Goal: Task Accomplishment & Management: Complete application form

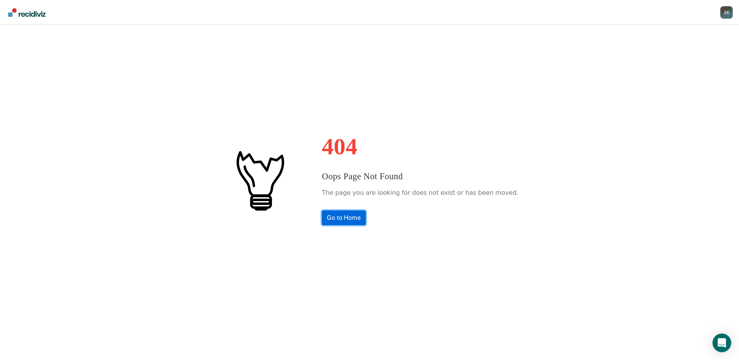
click at [358, 219] on link "Go to Home" at bounding box center [344, 217] width 44 height 15
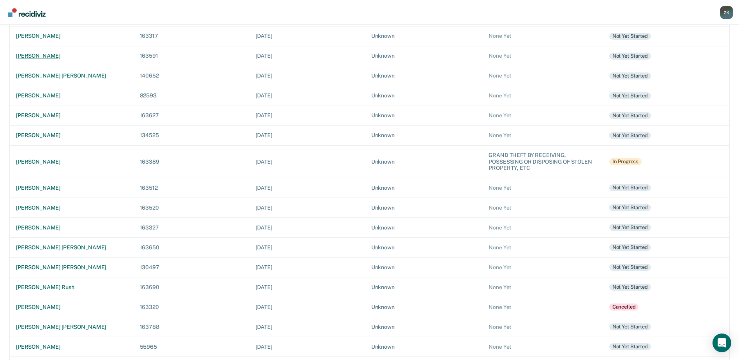
scroll to position [66, 0]
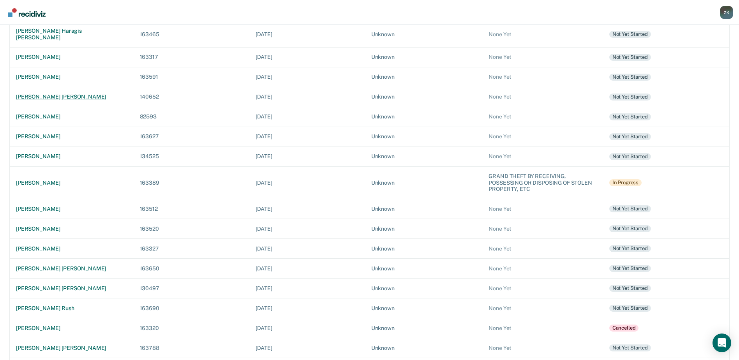
click at [55, 94] on div "[PERSON_NAME] [PERSON_NAME]" at bounding box center [71, 97] width 111 height 7
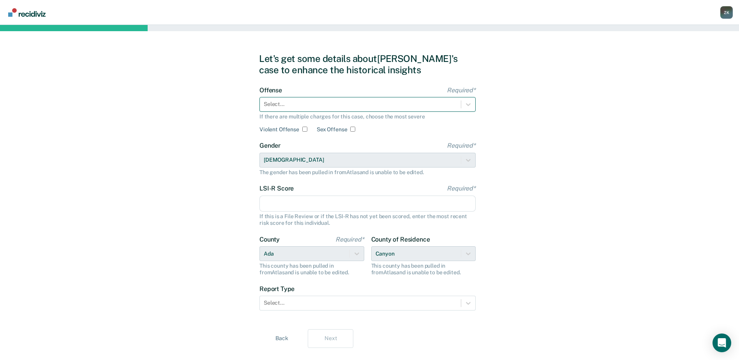
click at [293, 102] on div at bounding box center [360, 104] width 193 height 8
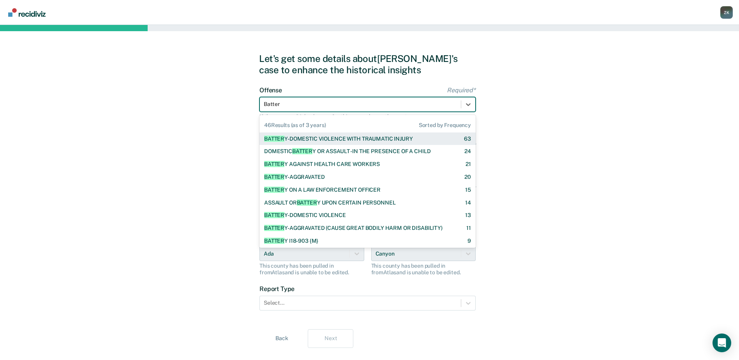
type input "Battery"
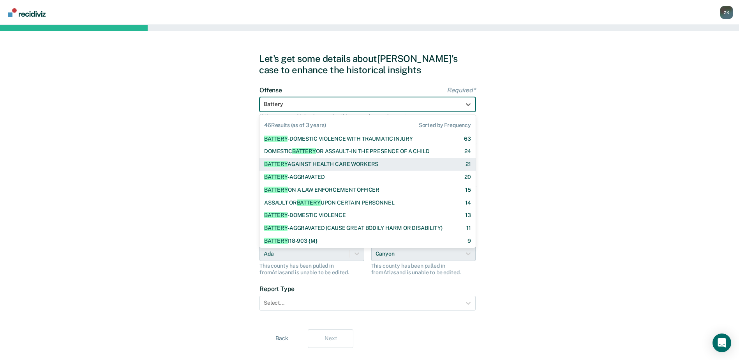
click at [313, 165] on div "BATTERY AGAINST HEALTH CARE WORKERS" at bounding box center [321, 164] width 114 height 7
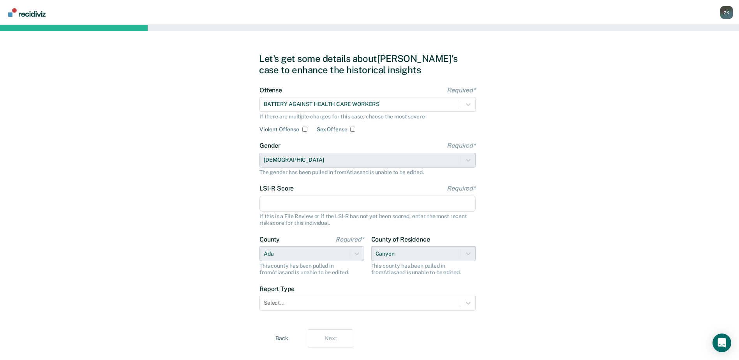
click at [302, 203] on input "LSI-R Score Required*" at bounding box center [368, 204] width 216 height 16
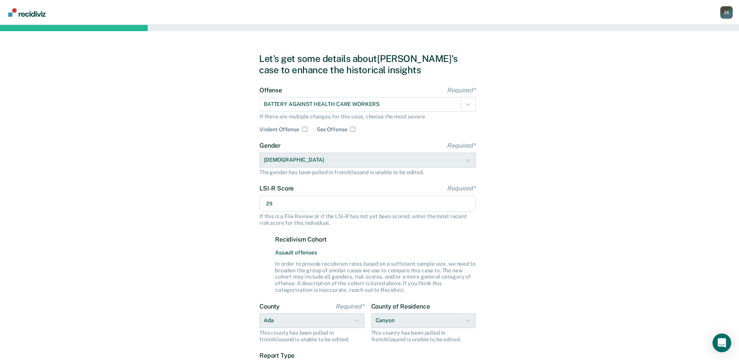
type input "29"
click at [556, 239] on div "Let's get some details about [PERSON_NAME]'s case to enhance the historical ins…" at bounding box center [369, 234] width 739 height 418
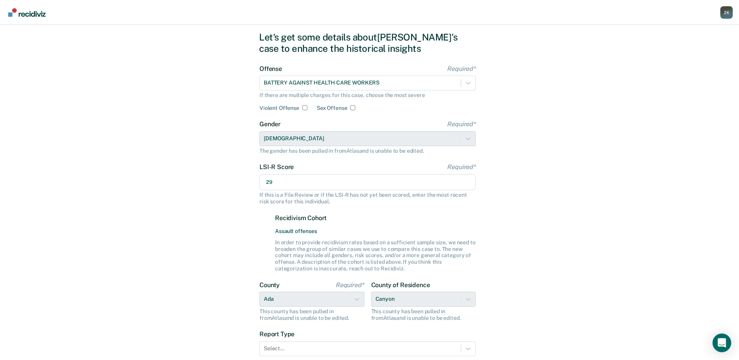
scroll to position [83, 0]
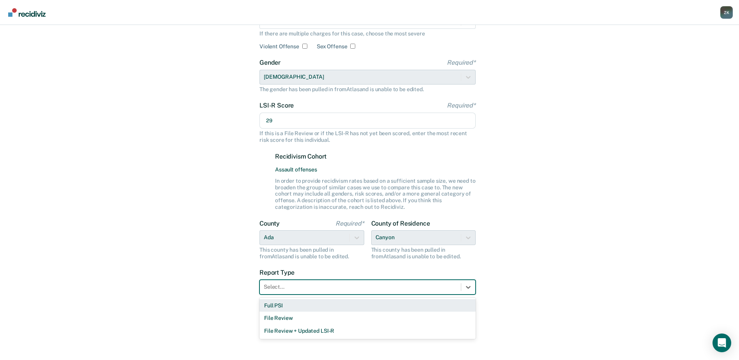
click at [282, 290] on div at bounding box center [360, 287] width 193 height 8
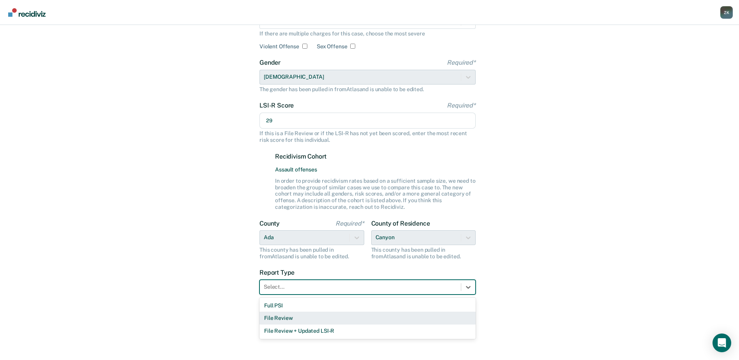
click at [292, 318] on div "File Review" at bounding box center [368, 318] width 216 height 13
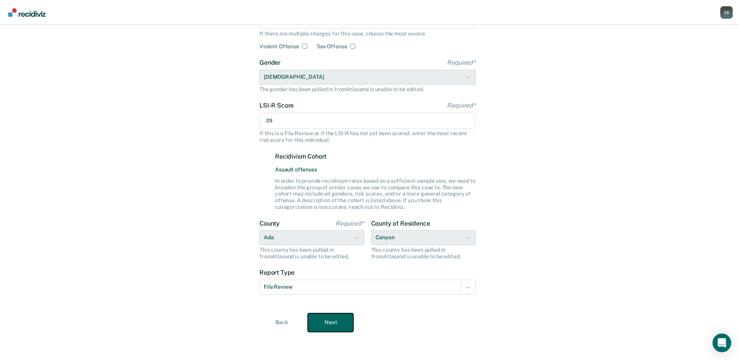
click at [345, 320] on button "Next" at bounding box center [331, 322] width 46 height 19
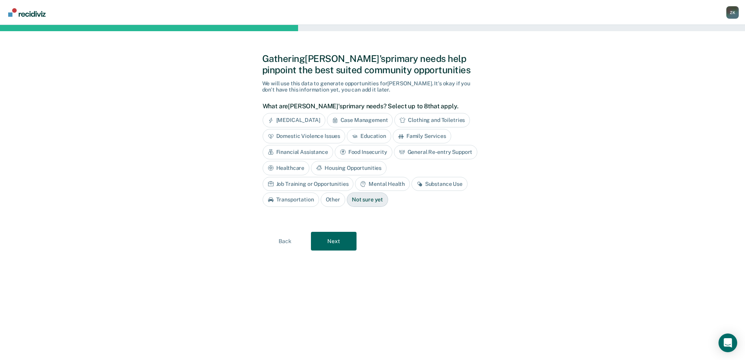
click at [351, 168] on div "Housing Opportunities" at bounding box center [349, 168] width 76 height 14
click at [391, 184] on div "Mental Health" at bounding box center [382, 184] width 55 height 14
click at [448, 186] on div "Substance Use" at bounding box center [449, 184] width 56 height 14
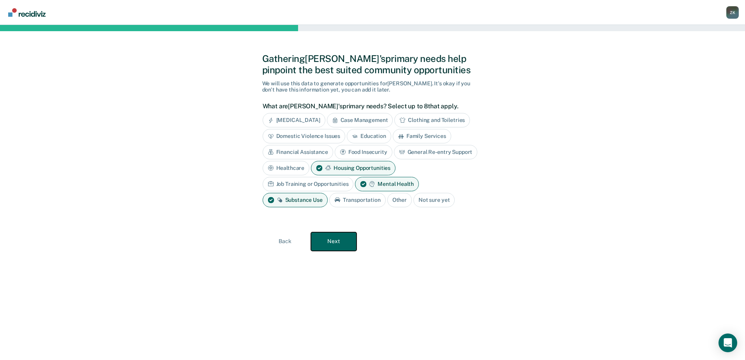
click at [332, 237] on button "Next" at bounding box center [334, 241] width 46 height 19
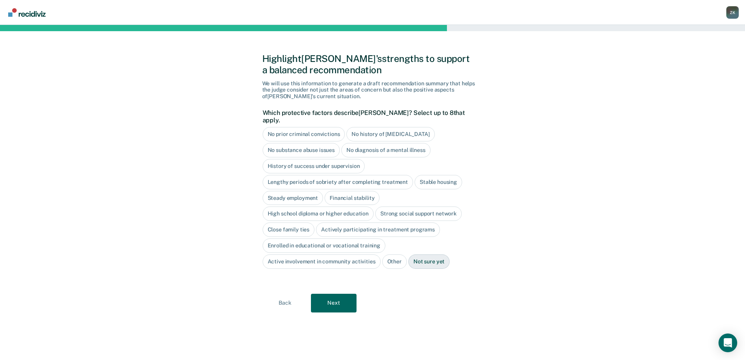
click at [369, 225] on div "Actively participating in treatment programs" at bounding box center [378, 230] width 124 height 14
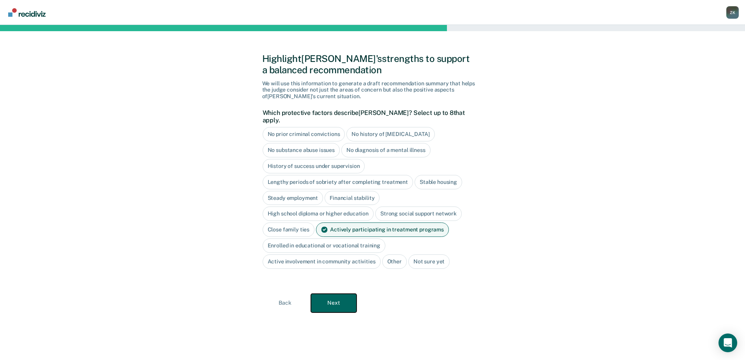
click at [343, 297] on button "Next" at bounding box center [334, 303] width 46 height 19
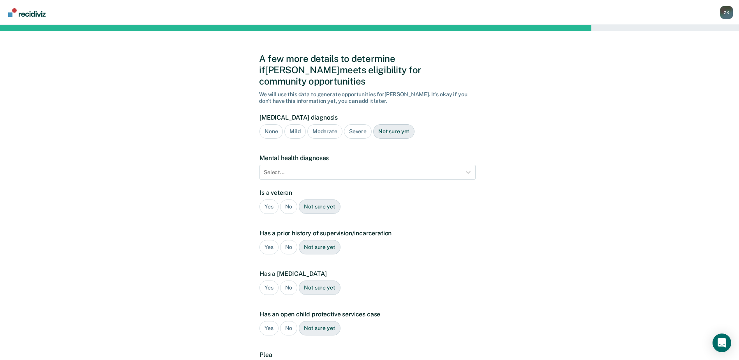
click at [351, 124] on div "Severe" at bounding box center [358, 131] width 28 height 14
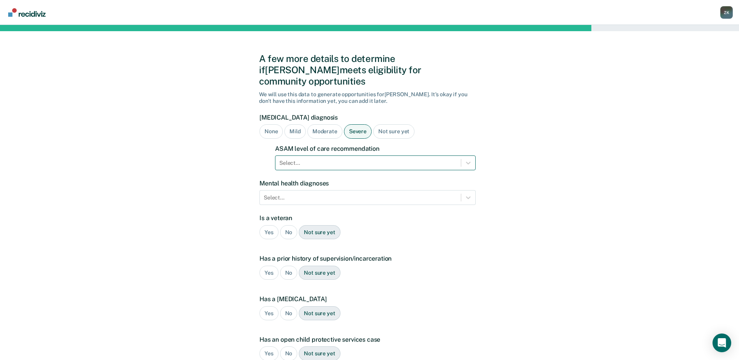
click at [318, 159] on div at bounding box center [368, 163] width 178 height 8
click at [565, 145] on div "A few more details to determine if [PERSON_NAME] meets eligibility for communit…" at bounding box center [369, 249] width 739 height 448
click at [376, 192] on div "Select..." at bounding box center [360, 197] width 201 height 11
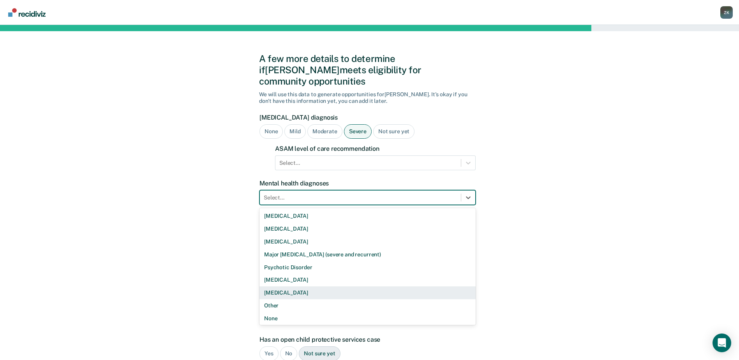
click at [340, 286] on div "[MEDICAL_DATA]" at bounding box center [368, 292] width 216 height 13
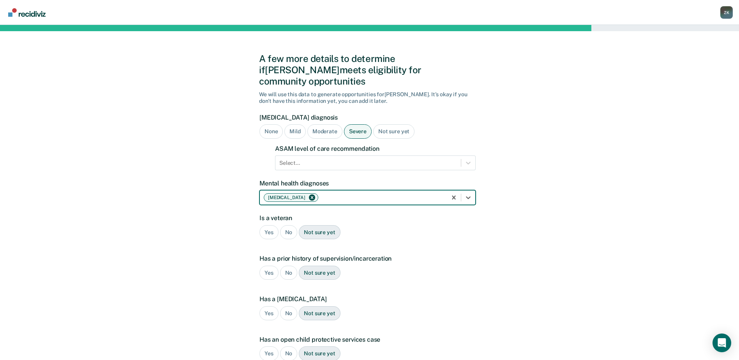
click at [537, 272] on div "A few more details to determine if [PERSON_NAME] meets eligibility for communit…" at bounding box center [369, 249] width 739 height 448
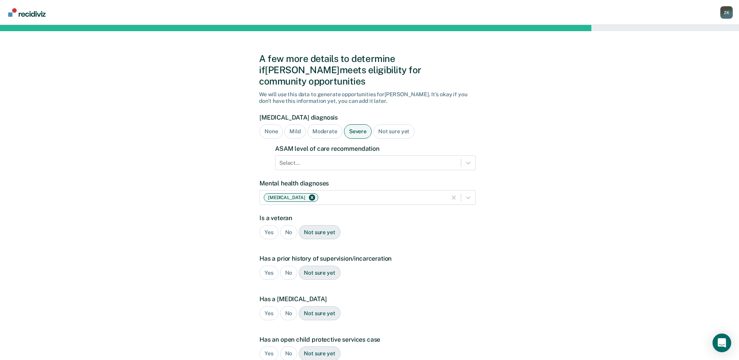
click at [292, 225] on div "No" at bounding box center [289, 232] width 18 height 14
click at [272, 266] on div "Yes" at bounding box center [269, 273] width 19 height 14
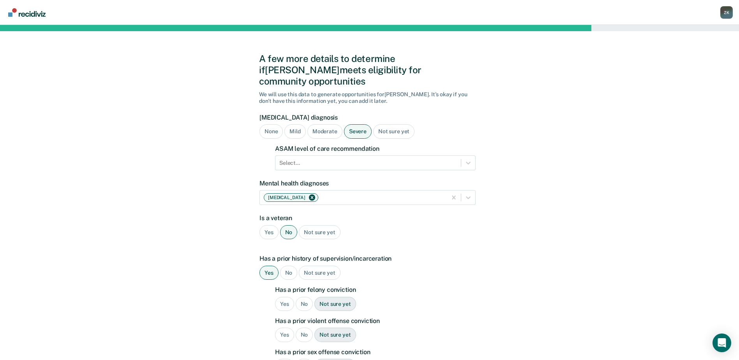
click at [282, 297] on div "Yes" at bounding box center [284, 304] width 19 height 14
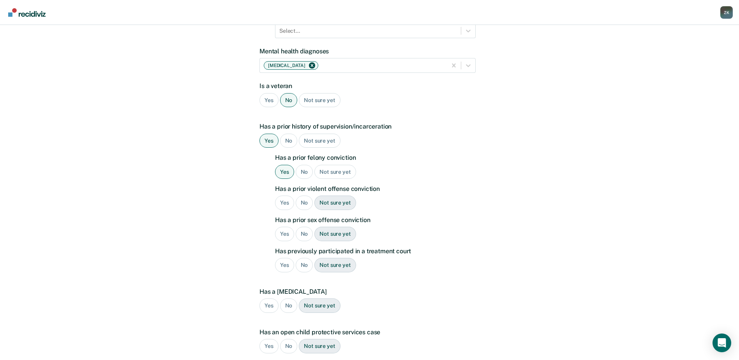
scroll to position [156, 0]
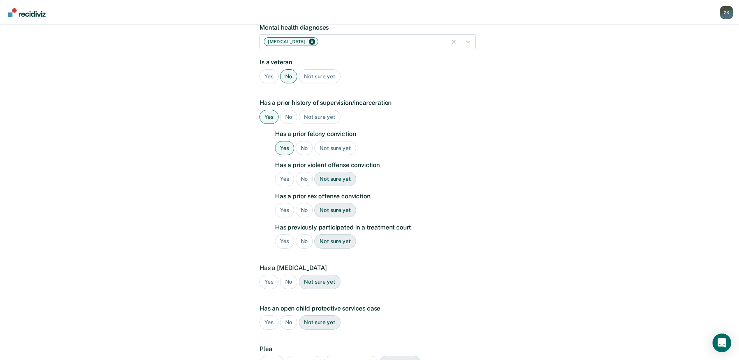
click at [285, 172] on div "Yes" at bounding box center [284, 179] width 19 height 14
click at [306, 203] on div "No" at bounding box center [305, 210] width 18 height 14
drag, startPoint x: 306, startPoint y: 197, endPoint x: 342, endPoint y: 231, distance: 49.4
click at [342, 234] on div "Not sure yet" at bounding box center [335, 241] width 41 height 14
click at [290, 275] on div "No" at bounding box center [289, 282] width 18 height 14
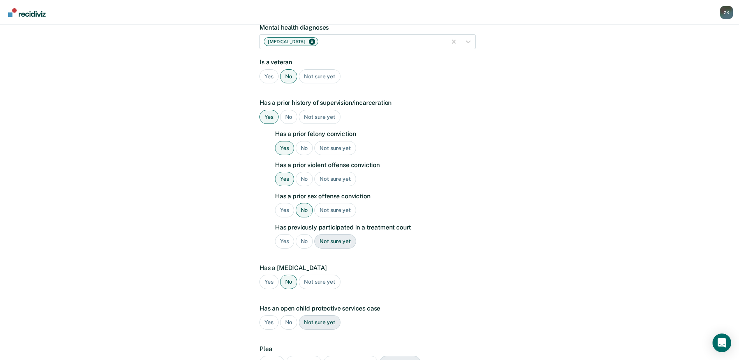
click at [288, 315] on div "No" at bounding box center [289, 322] width 18 height 14
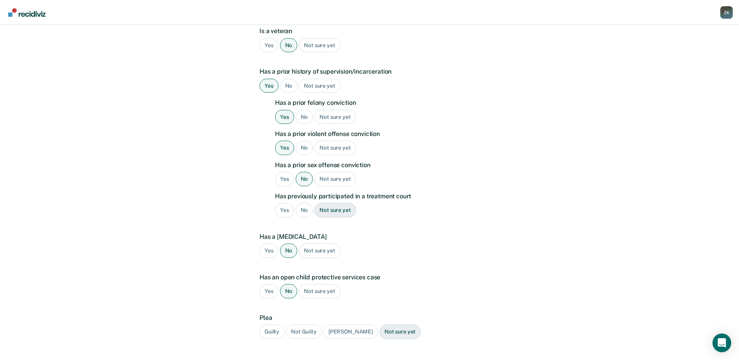
scroll to position [226, 0]
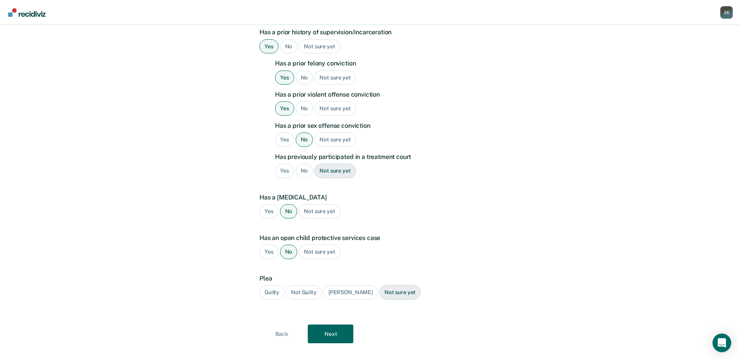
click at [274, 286] on div "Guilty" at bounding box center [272, 292] width 25 height 14
click at [333, 325] on button "Next" at bounding box center [331, 334] width 46 height 19
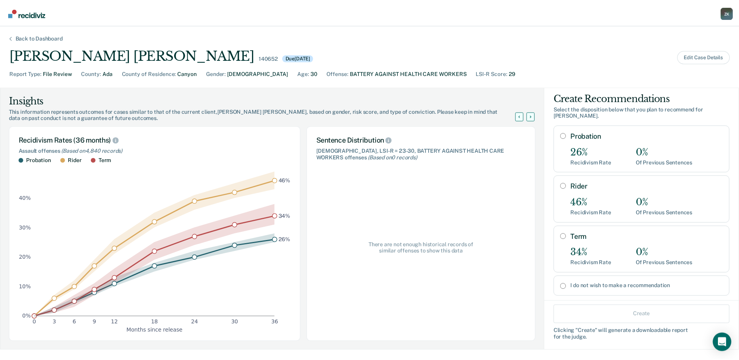
scroll to position [0, 0]
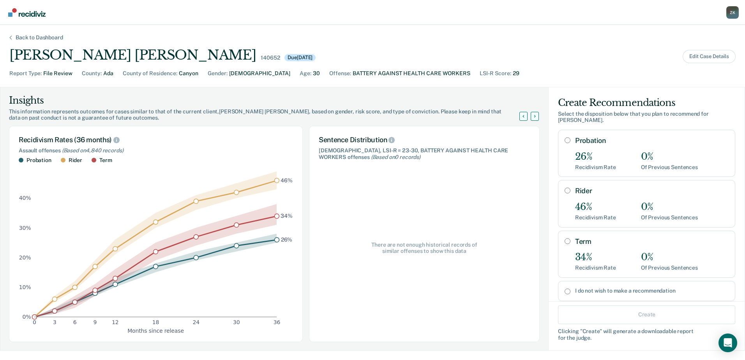
click at [565, 288] on input "I do not wish to make a recommendation" at bounding box center [568, 291] width 6 height 6
radio input "true"
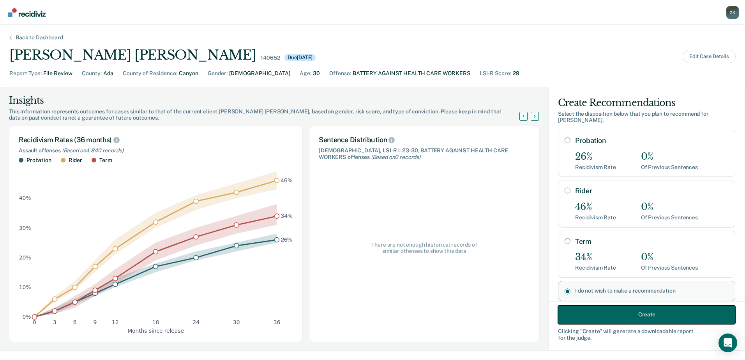
click at [663, 313] on button "Create" at bounding box center [646, 314] width 177 height 19
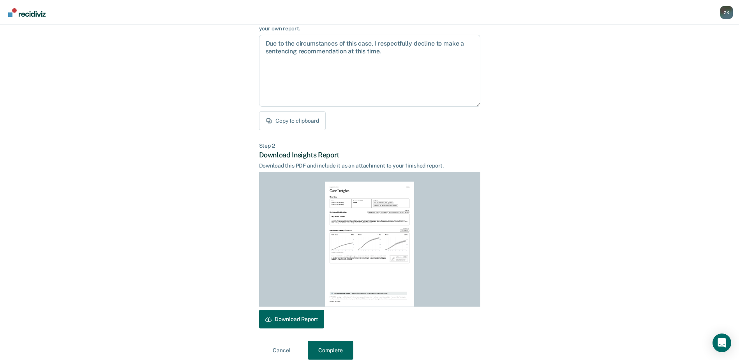
scroll to position [84, 0]
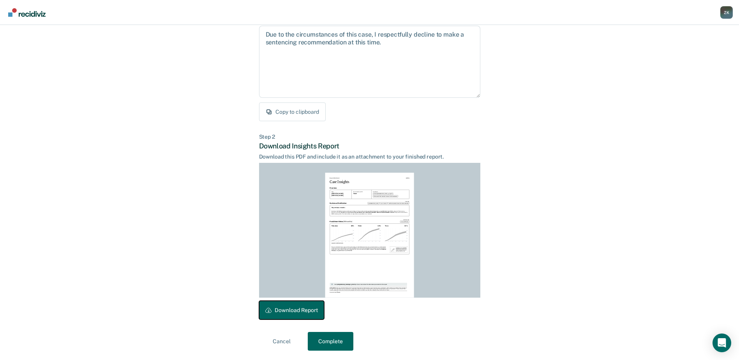
click at [299, 313] on button "Download Report" at bounding box center [291, 310] width 65 height 19
click at [324, 341] on button "Complete" at bounding box center [331, 341] width 46 height 19
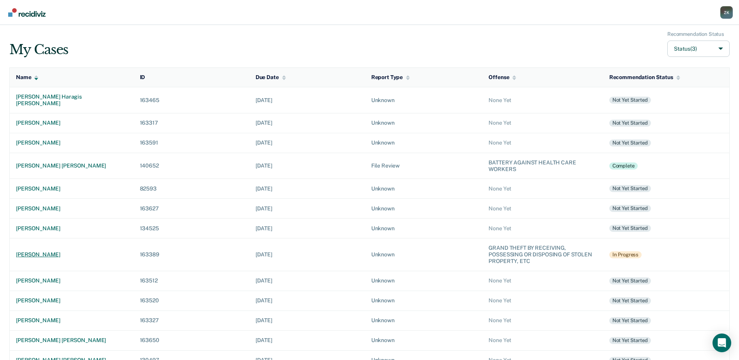
click at [46, 251] on div "[PERSON_NAME]" at bounding box center [71, 254] width 111 height 7
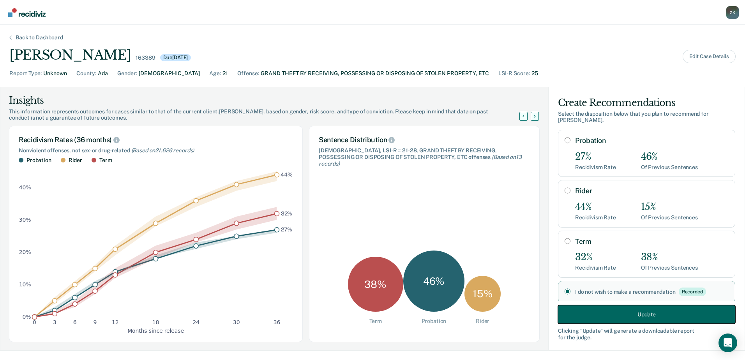
click at [636, 318] on button "Update" at bounding box center [646, 314] width 177 height 19
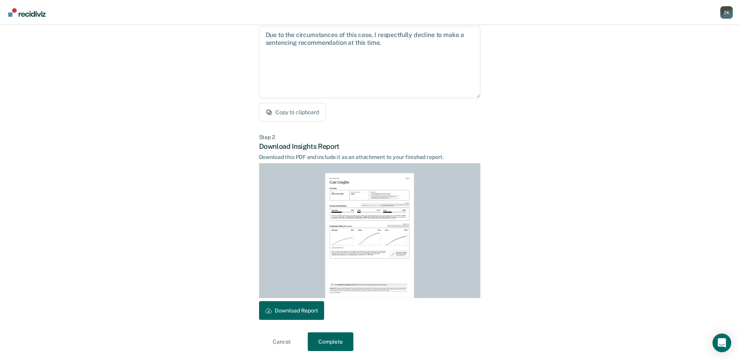
scroll to position [84, 0]
click at [331, 342] on button "Complete" at bounding box center [331, 341] width 46 height 19
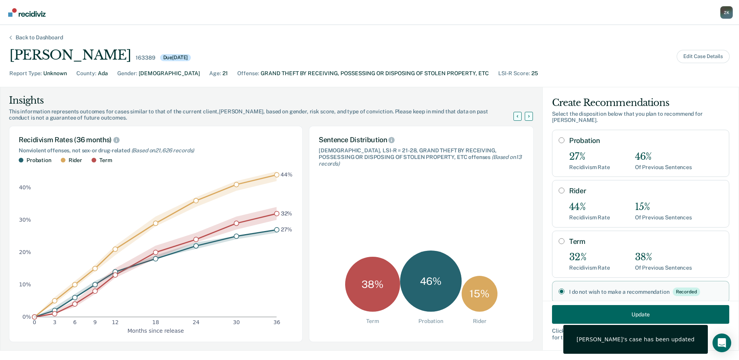
scroll to position [0, 0]
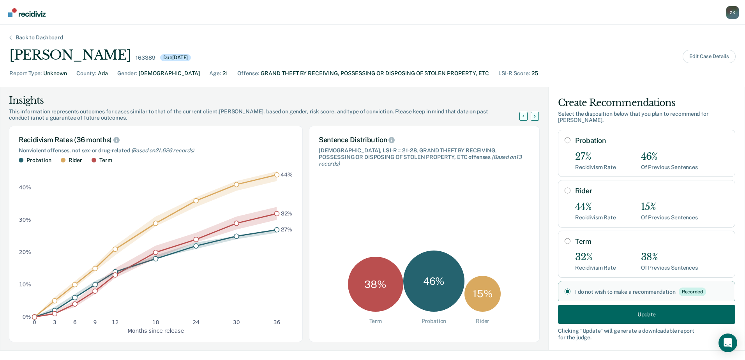
click at [40, 35] on div "Back to Dashboard" at bounding box center [39, 37] width 66 height 7
